Goal: Task Accomplishment & Management: Use online tool/utility

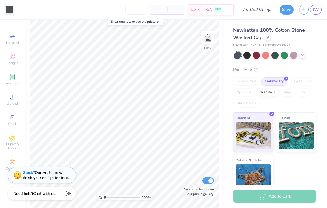
click at [268, 39] on div at bounding box center [268, 38] width 6 height 6
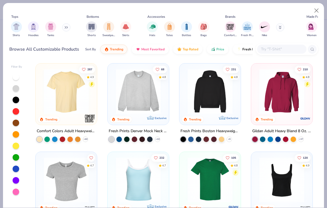
click at [16, 28] on img "filter for Shirts" at bounding box center [16, 27] width 6 height 6
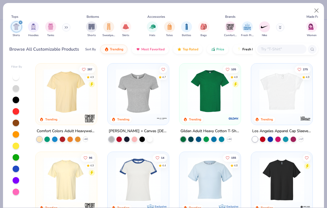
click at [64, 26] on button at bounding box center [66, 27] width 8 height 8
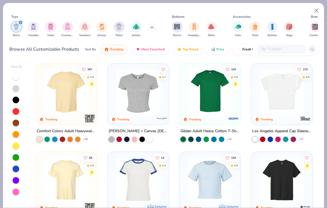
click at [151, 27] on icon at bounding box center [151, 27] width 3 height 3
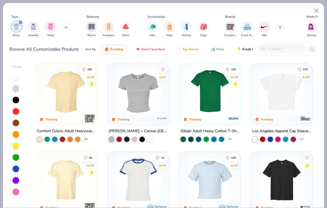
click at [70, 102] on img at bounding box center [66, 91] width 50 height 45
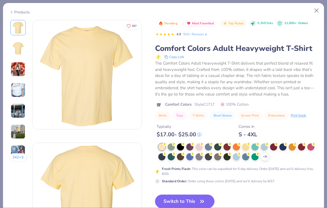
click at [0, 0] on icon at bounding box center [0, 0] width 0 height 0
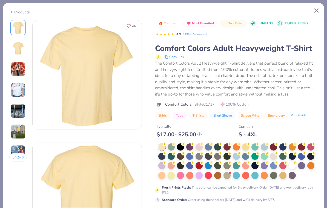
click at [226, 176] on div at bounding box center [227, 175] width 7 height 7
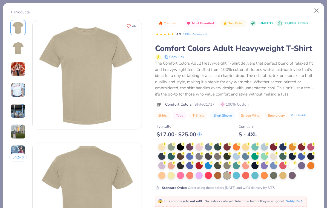
click at [272, 177] on div at bounding box center [273, 175] width 7 height 7
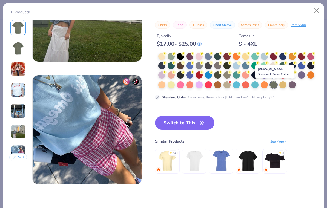
scroll to position [681, 0]
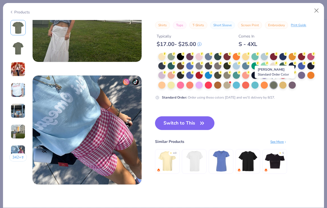
click at [178, 124] on button "Switch to This" at bounding box center [184, 123] width 59 height 14
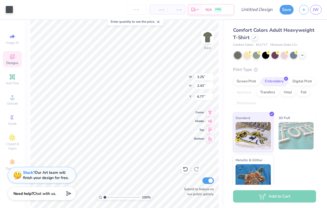
type input "6.77"
type input "5.07"
type input "3.00"
click at [210, 110] on icon at bounding box center [211, 112] width 4 height 5
click at [209, 112] on icon at bounding box center [211, 112] width 4 height 5
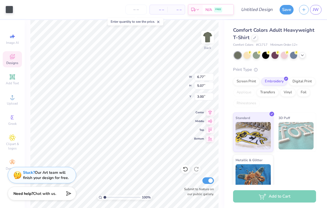
click at [209, 112] on icon at bounding box center [210, 112] width 8 height 7
click at [212, 113] on icon at bounding box center [210, 112] width 8 height 7
click at [212, 110] on icon at bounding box center [210, 112] width 8 height 7
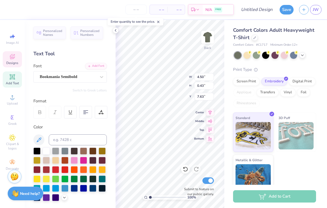
scroll to position [0, 1]
type textarea "RECRUIMENT"
type input "1.05"
type input "0.75"
type input "5.96"
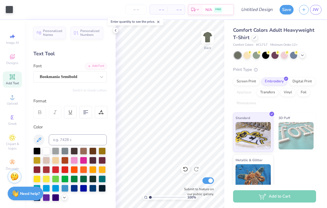
click at [281, 9] on button "Save" at bounding box center [287, 10] width 14 height 10
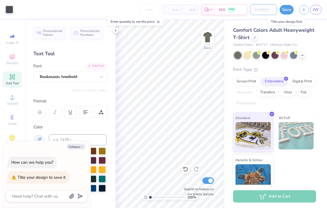
click at [262, 11] on input "Design Title" at bounding box center [263, 9] width 27 height 11
type textarea "x"
type input "G"
type textarea "x"
type input "Ge"
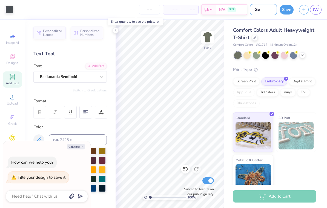
type textarea "x"
type input "Gen"
type textarea "x"
type input "Gene"
type textarea "x"
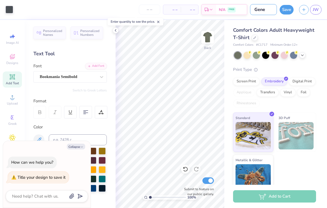
type input "Gener"
type textarea "x"
type input "Genera"
type textarea "x"
type input "General"
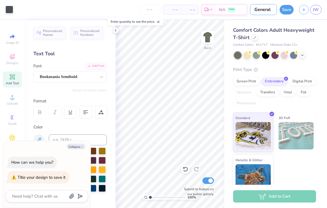
type textarea "x"
type input "General"
type textarea "x"
type input "General M"
type textarea "x"
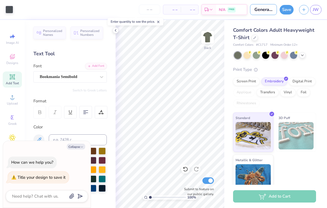
type input "General Me"
type textarea "x"
type input "General [PERSON_NAME]"
type textarea "x"
type input "General Merc"
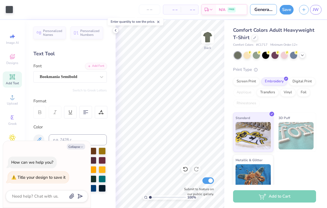
type textarea "x"
type input "General Merch"
type textarea "x"
type input "General Merch"
type textarea "x"
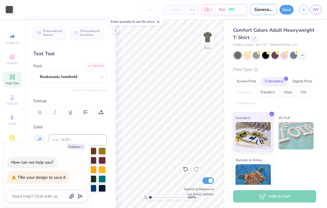
type input "General Merch 2"
type textarea "x"
type input "General Merch 20"
type textarea "x"
type input "General Merch 202"
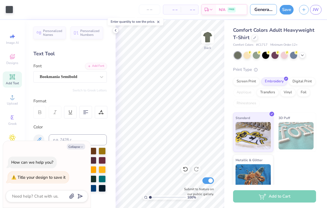
type textarea "x"
type input "General Merch 2025"
type textarea "x"
type input "General Merch 202"
type textarea "x"
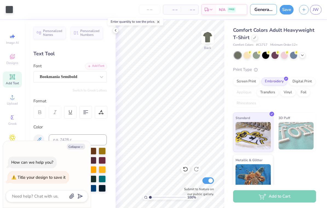
type input "General Merch 20"
type textarea "x"
type input "General Merch 2"
type textarea "x"
type input "General Merch"
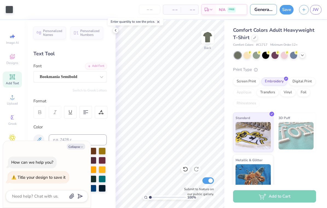
type textarea "x"
type input "General Merch F"
type textarea "x"
type input "General Merch FA"
type textarea "x"
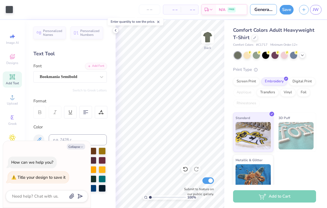
type input "General Merch FA"
type textarea "x"
type input "General Merch FA 2"
type textarea "x"
type input "General Merch FA 29"
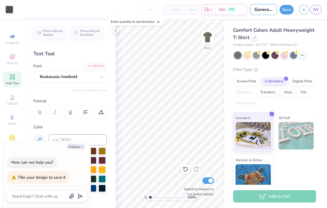
type textarea "x"
type input "General Merch FA 292"
type textarea "x"
type input "General Merch FA 29"
type textarea "x"
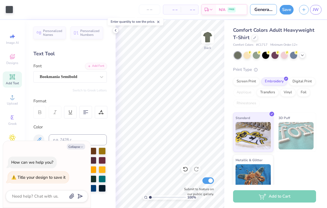
type input "General Merch FA 2"
type textarea "x"
type input "General Merch FA"
type textarea "x"
type input "General Merch FA"
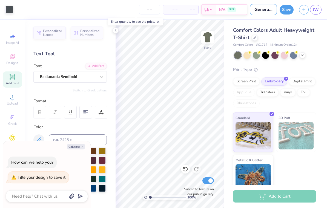
type textarea "x"
type input "General Merch FA2"
type textarea "x"
type input "General Merch FA25"
type textarea "x"
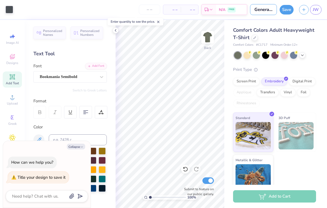
type input "General Merch FA25"
click at [286, 11] on button "Save" at bounding box center [287, 10] width 14 height 10
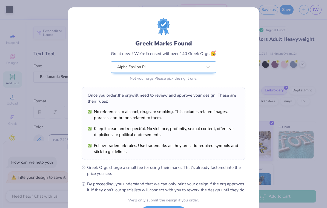
click at [239, 47] on div "Greek Marks Found Great news! We’re licensed with over 140 Greek Orgs. 🥳 Alpha …" at bounding box center [164, 50] width 164 height 64
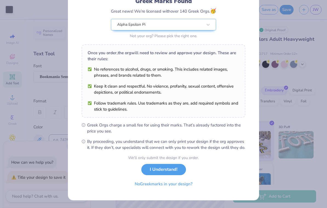
scroll to position [48, 0]
click at [179, 169] on button "I Understand!" at bounding box center [163, 169] width 45 height 11
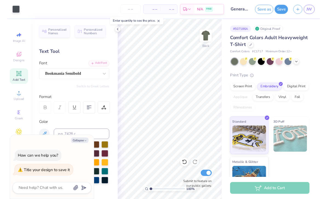
scroll to position [0, 0]
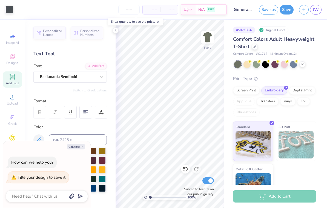
type textarea "x"
